Goal: Task Accomplishment & Management: Manage account settings

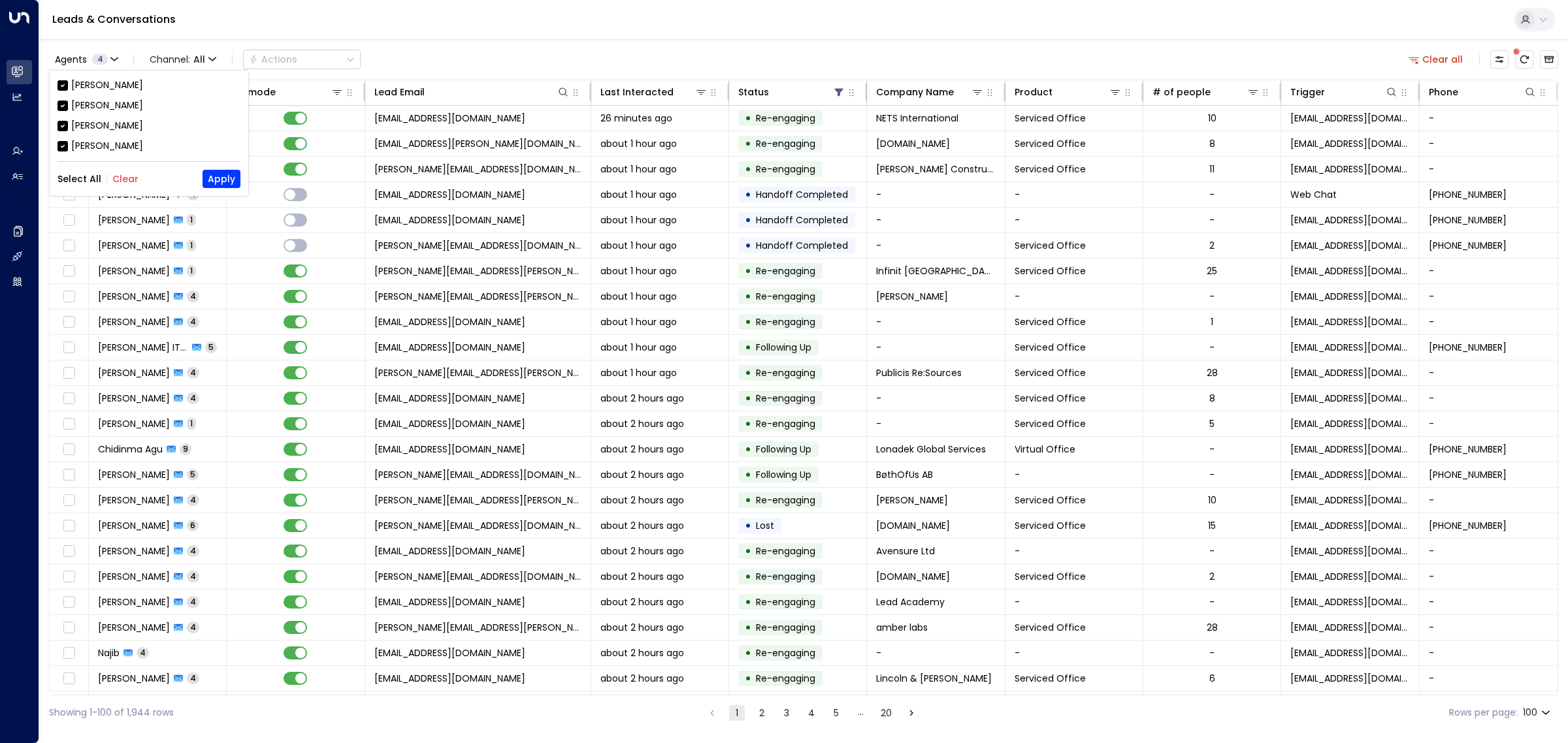
click at [127, 183] on button "Clear" at bounding box center [125, 179] width 26 height 11
click at [96, 128] on div "[PERSON_NAME]" at bounding box center [107, 125] width 72 height 14
click at [226, 178] on button "Apply" at bounding box center [221, 179] width 38 height 18
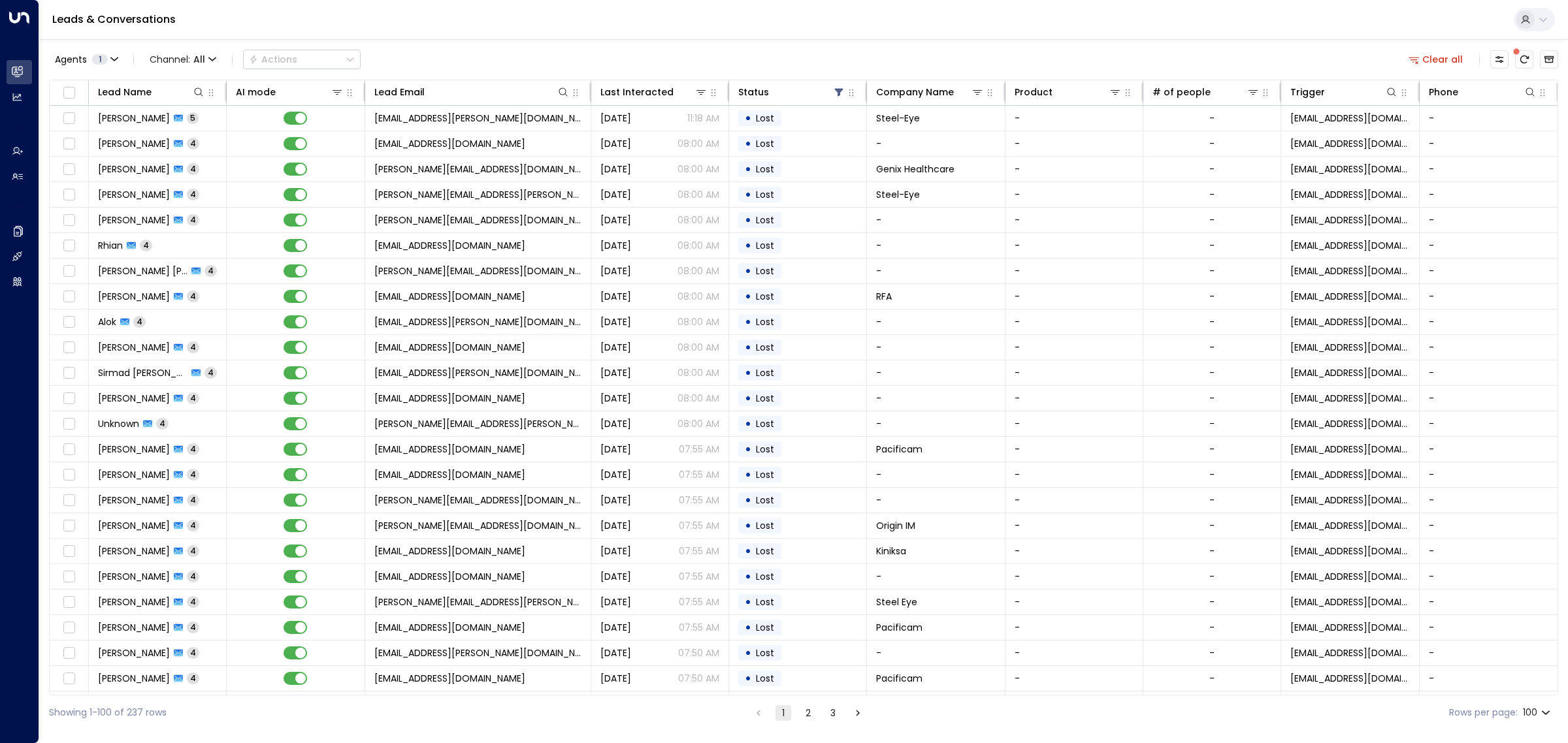
click at [863, 18] on div "Leads & Conversations" at bounding box center [803, 20] width 1529 height 40
click at [586, 18] on div "Leads & Conversations" at bounding box center [803, 20] width 1529 height 40
click at [1140, 22] on div "Leads & Conversations" at bounding box center [803, 20] width 1529 height 40
drag, startPoint x: 995, startPoint y: 18, endPoint x: 520, endPoint y: 18, distance: 475.0
click at [887, 18] on div "Leads & Conversations" at bounding box center [803, 20] width 1529 height 40
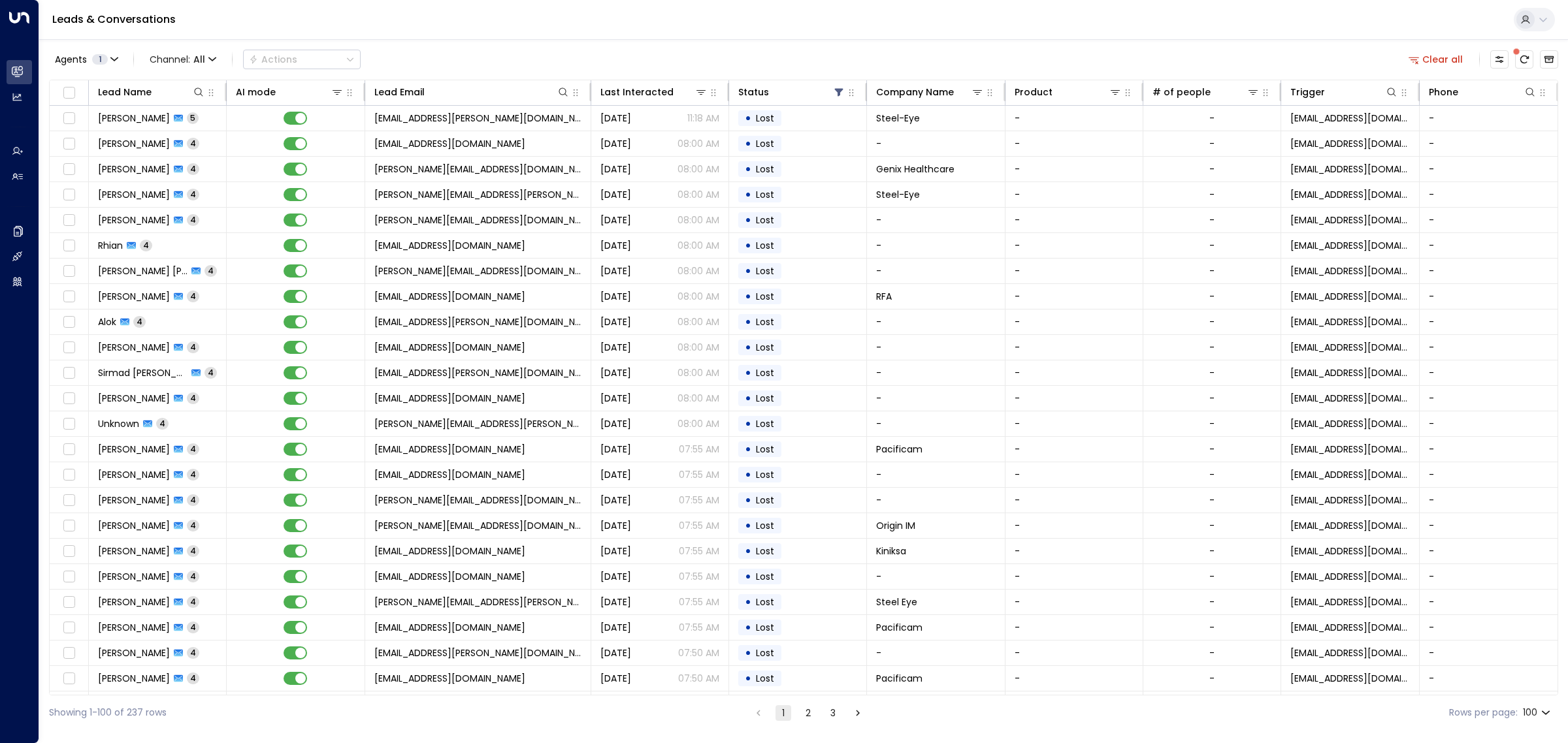
drag, startPoint x: 484, startPoint y: 20, endPoint x: 936, endPoint y: 24, distance: 452.0
click at [544, 24] on div "Leads & Conversations" at bounding box center [803, 20] width 1529 height 40
drag, startPoint x: 833, startPoint y: 25, endPoint x: 743, endPoint y: 27, distance: 90.0
click at [782, 30] on div "Leads & Conversations" at bounding box center [803, 20] width 1529 height 40
drag, startPoint x: 808, startPoint y: 40, endPoint x: 736, endPoint y: 28, distance: 73.0
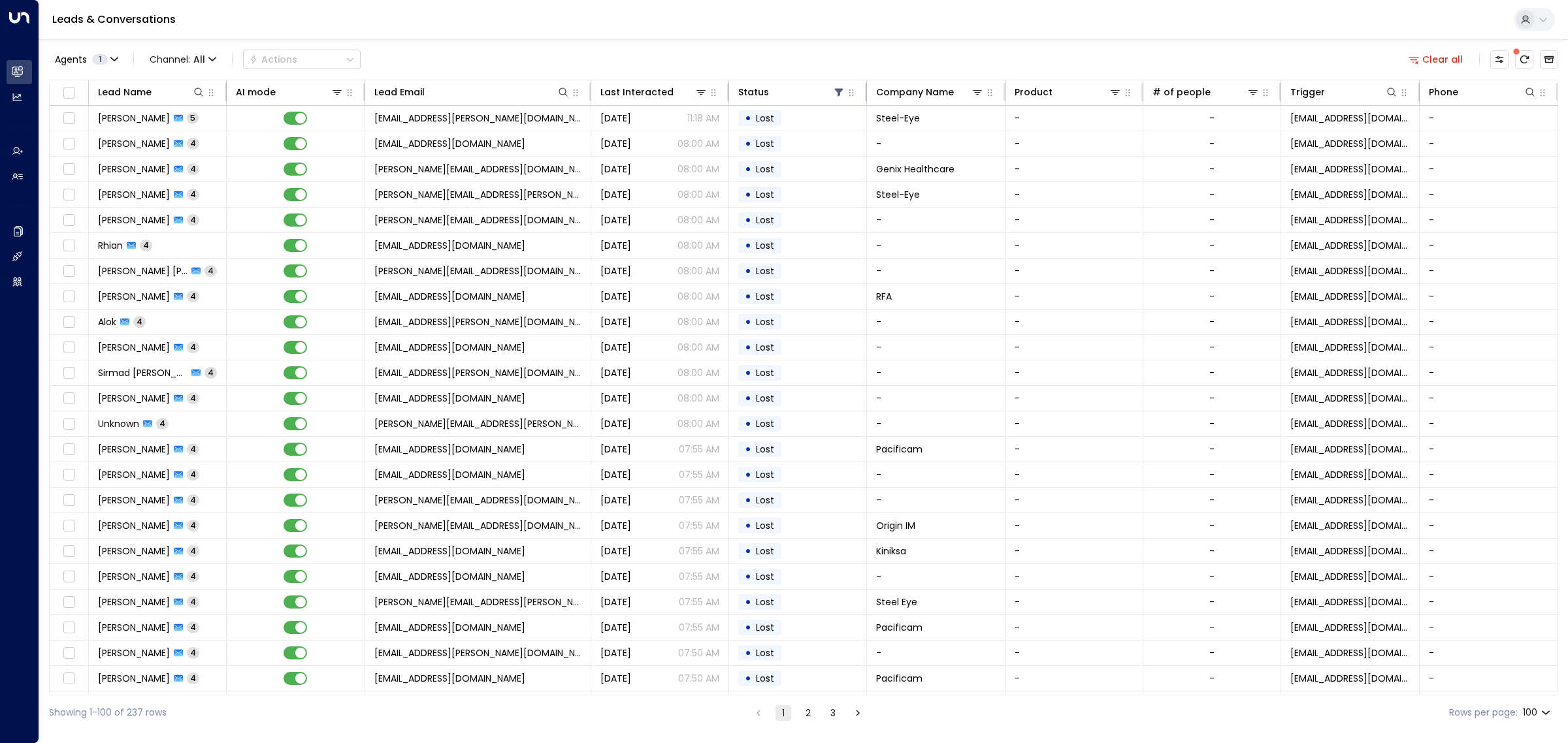
click at [807, 40] on div "Agents 1 Channel: All Actions Clear all Lead Name AI mode Lead Email Last Inter…" at bounding box center [803, 384] width 1509 height 691
click at [729, 28] on div "Leads & Conversations" at bounding box center [803, 20] width 1529 height 40
click at [729, 18] on div "Leads & Conversations" at bounding box center [803, 20] width 1529 height 40
